Goal: Task Accomplishment & Management: Manage account settings

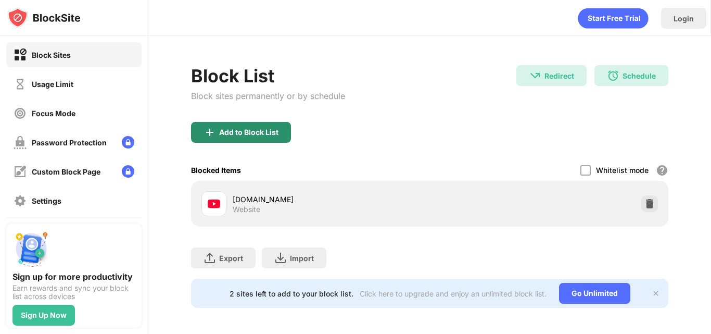
click at [246, 137] on div "Add to Block List" at bounding box center [241, 132] width 100 height 21
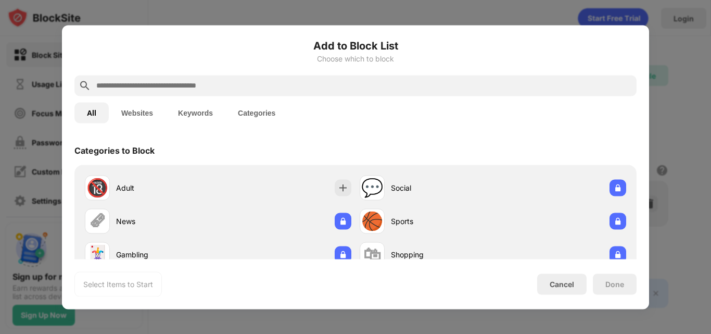
click at [134, 106] on button "Websites" at bounding box center [137, 112] width 57 height 21
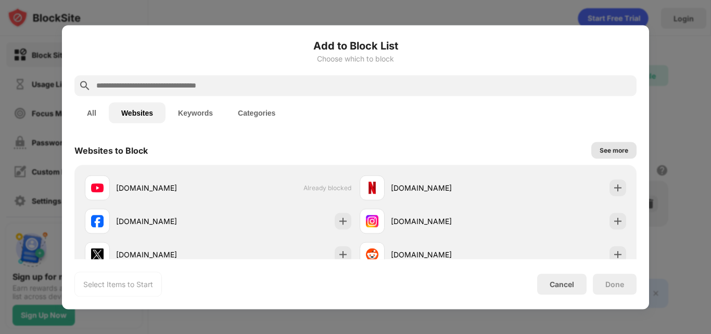
click at [606, 154] on div "See more" at bounding box center [614, 150] width 29 height 10
click at [529, 141] on div "Websites to Block See less" at bounding box center [355, 149] width 562 height 29
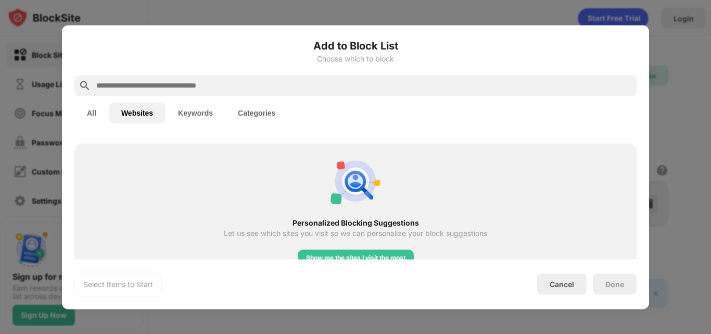
scroll to position [1234, 0]
drag, startPoint x: 309, startPoint y: 79, endPoint x: 311, endPoint y: 92, distance: 13.8
click at [309, 84] on div at bounding box center [355, 85] width 562 height 21
click at [311, 93] on div at bounding box center [355, 85] width 562 height 21
click at [312, 86] on input "text" at bounding box center [363, 85] width 537 height 12
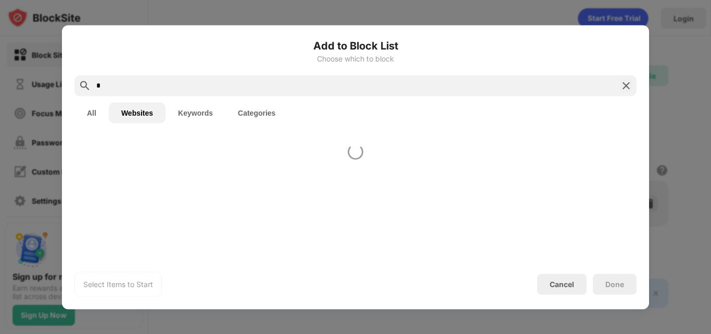
scroll to position [0, 0]
type input "****"
click at [305, 164] on div at bounding box center [355, 162] width 562 height 6
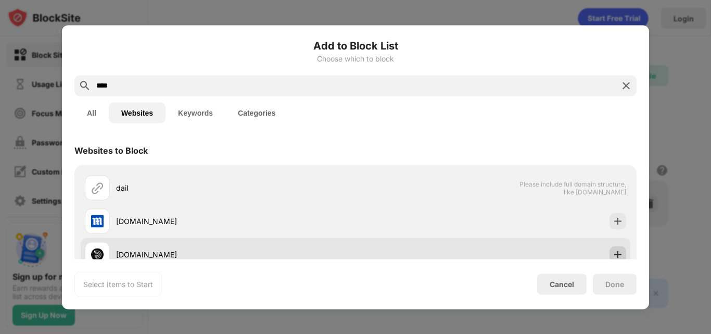
click at [613, 252] on img at bounding box center [618, 254] width 10 height 10
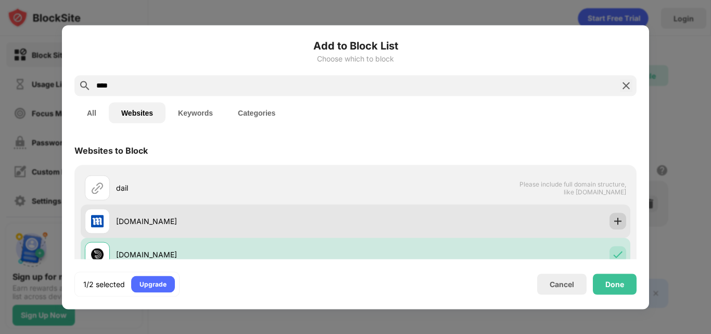
click at [613, 224] on img at bounding box center [618, 221] width 10 height 10
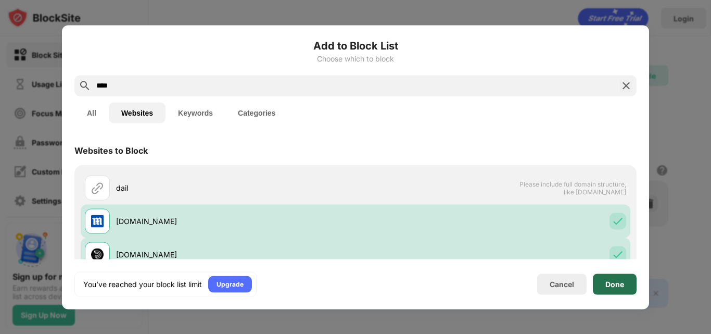
click at [615, 283] on div "Done" at bounding box center [614, 284] width 19 height 8
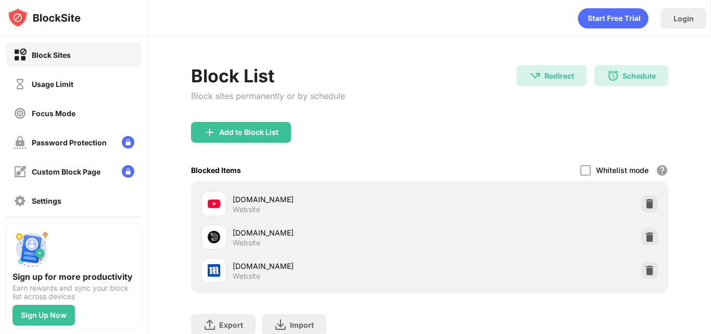
drag, startPoint x: 644, startPoint y: 238, endPoint x: 645, endPoint y: 261, distance: 22.4
click at [645, 260] on div "youtube.com Website dailymotion.com Website dailymail.co.uk Website" at bounding box center [429, 237] width 465 height 100
click at [645, 267] on img at bounding box center [649, 270] width 10 height 10
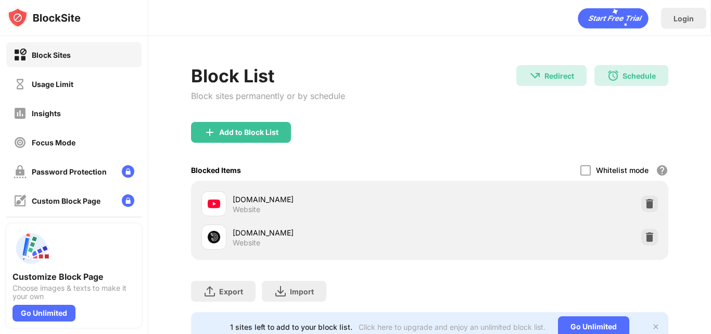
click at [257, 234] on div "[DOMAIN_NAME]" at bounding box center [331, 232] width 197 height 11
drag, startPoint x: 231, startPoint y: 230, endPoint x: 263, endPoint y: 231, distance: 32.3
click at [263, 231] on div "dailymotion.com Website" at bounding box center [315, 236] width 229 height 25
click at [582, 39] on div "Block List Block sites permanently or by schedule Redirect Redirect to [DOMAIN_…" at bounding box center [429, 203] width 563 height 334
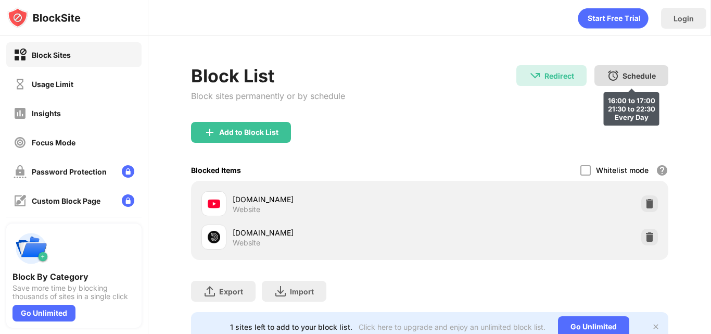
click at [620, 82] on div "Schedule 16:00 to 17:00 21:30 to 22:30 Every Day" at bounding box center [631, 75] width 74 height 21
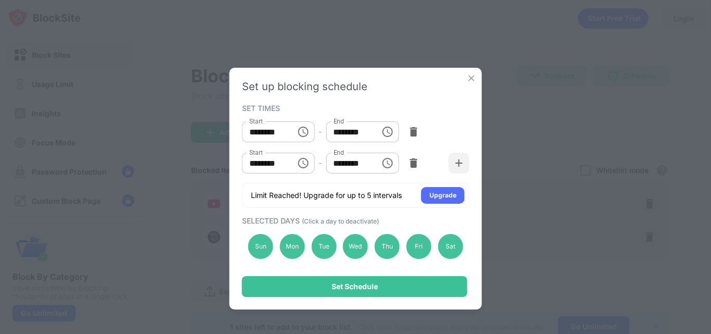
click at [477, 77] on div "Set up blocking schedule SET TIMES Start ******** Start - End ******** End Star…" at bounding box center [356, 189] width 252 height 242
click at [469, 83] on div "Set up blocking schedule" at bounding box center [355, 86] width 227 height 12
click at [471, 78] on img at bounding box center [471, 78] width 10 height 10
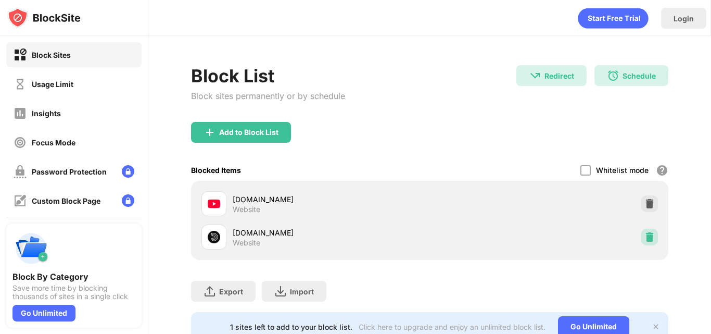
click at [644, 238] on img at bounding box center [649, 237] width 10 height 10
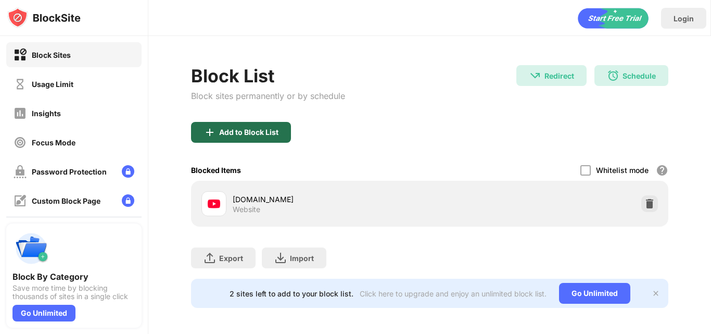
click at [251, 122] on div "Add to Block List" at bounding box center [241, 132] width 100 height 21
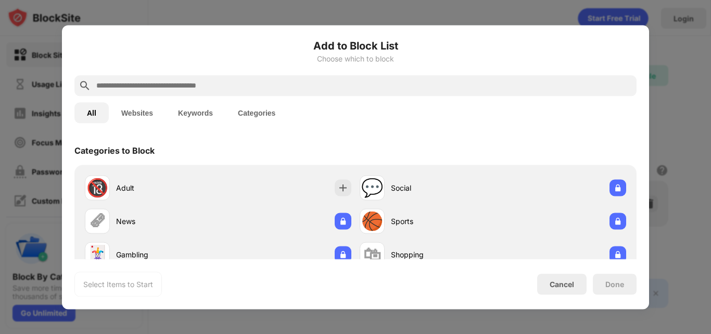
paste input "**********"
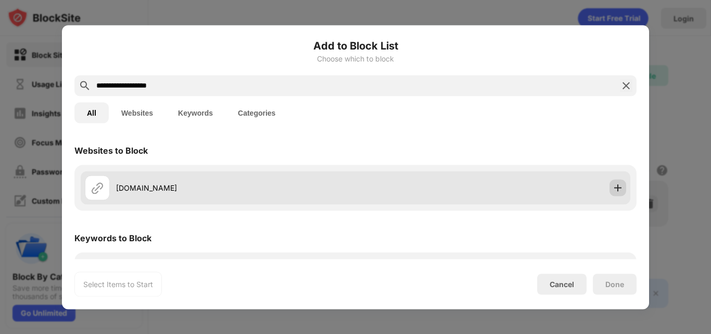
type input "**********"
click at [613, 185] on img at bounding box center [618, 187] width 10 height 10
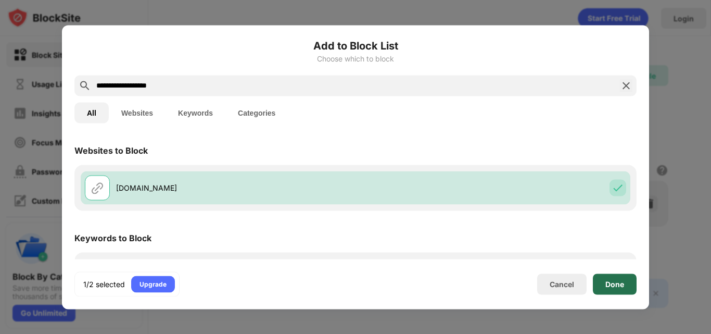
click at [616, 286] on div "Done" at bounding box center [614, 284] width 19 height 8
